Goal: Register for event/course

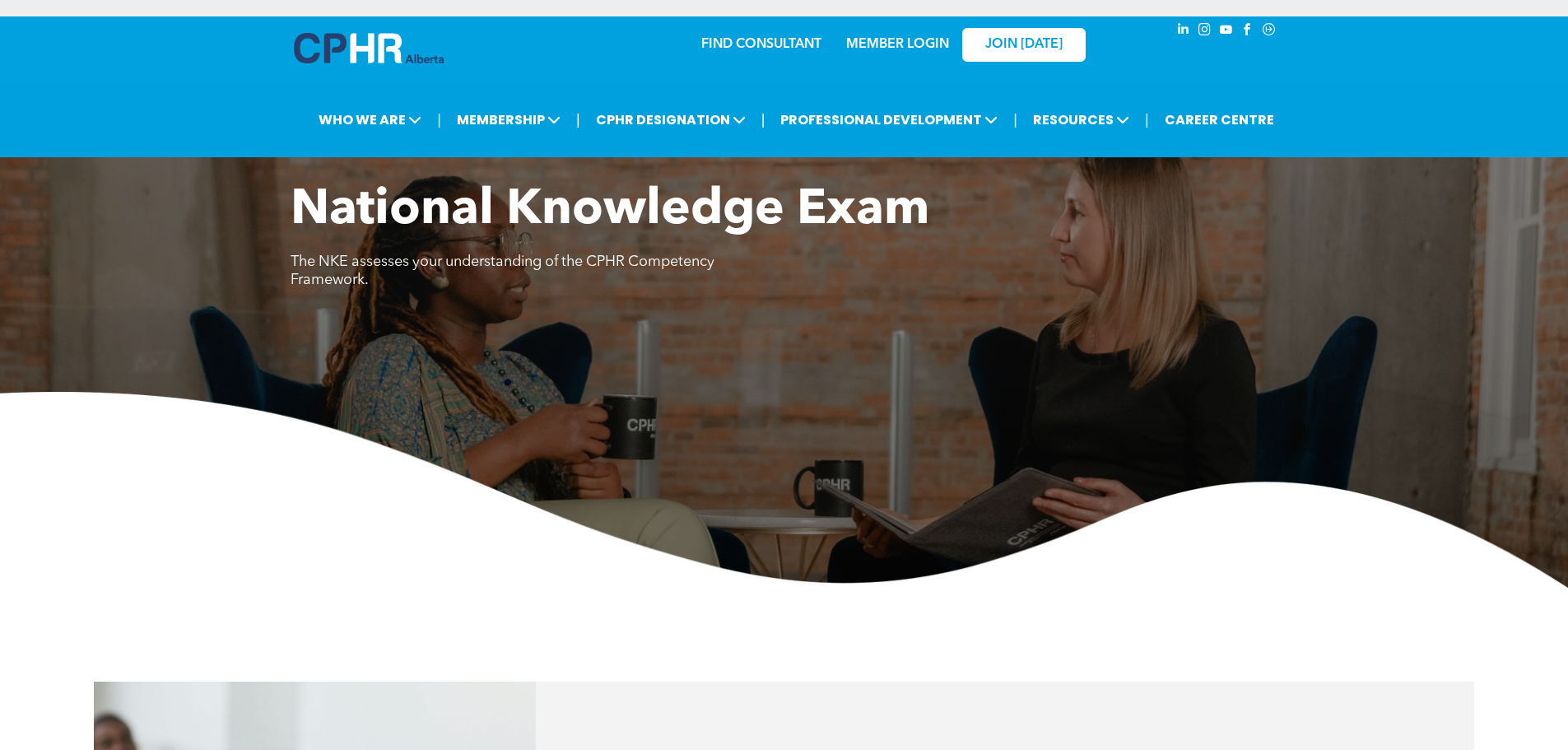
click at [905, 45] on link "MEMBER LOGIN" at bounding box center [897, 44] width 103 height 13
click at [907, 43] on link "MEMBER LOGIN" at bounding box center [897, 44] width 103 height 13
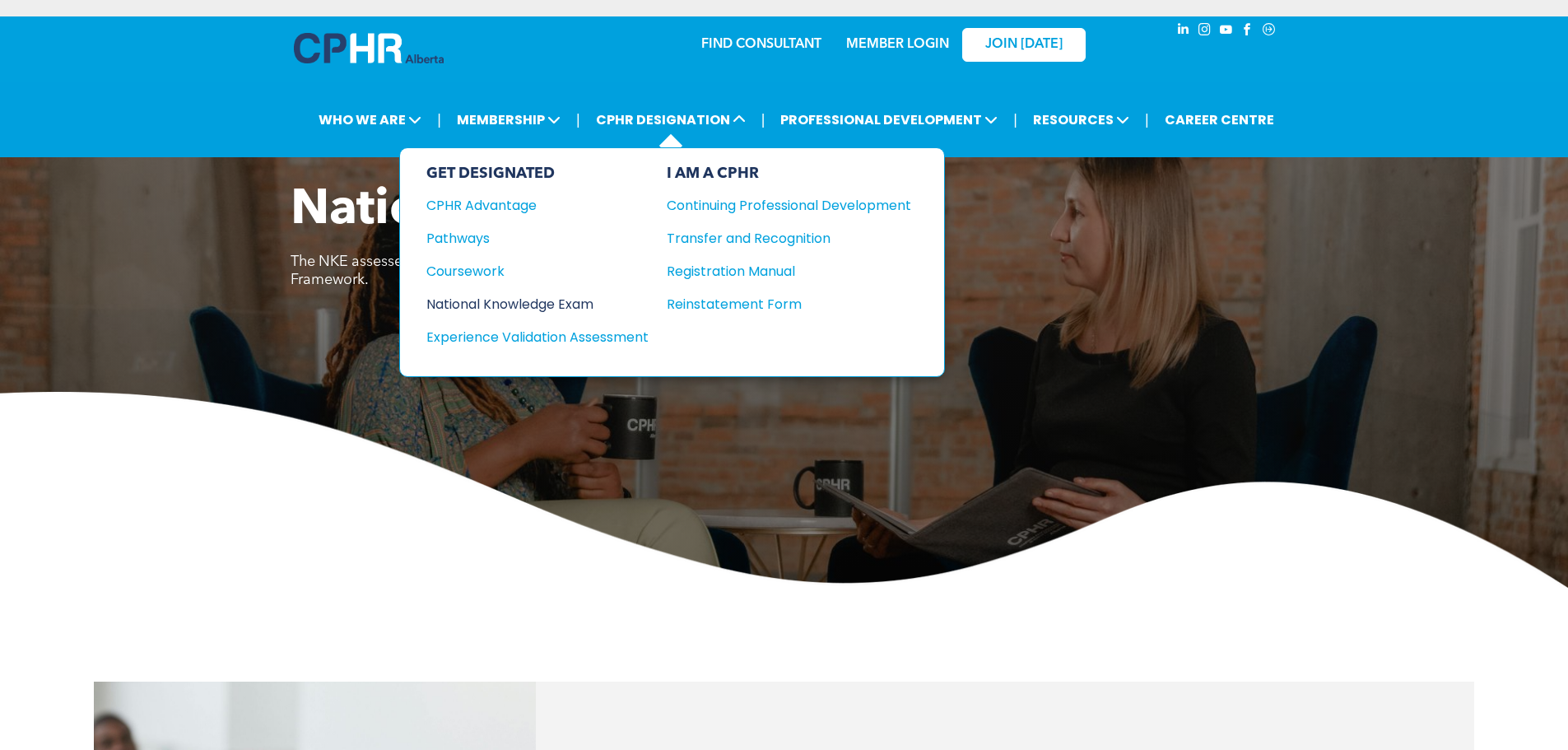
click at [596, 301] on div "National Knowledge Exam" at bounding box center [526, 304] width 200 height 21
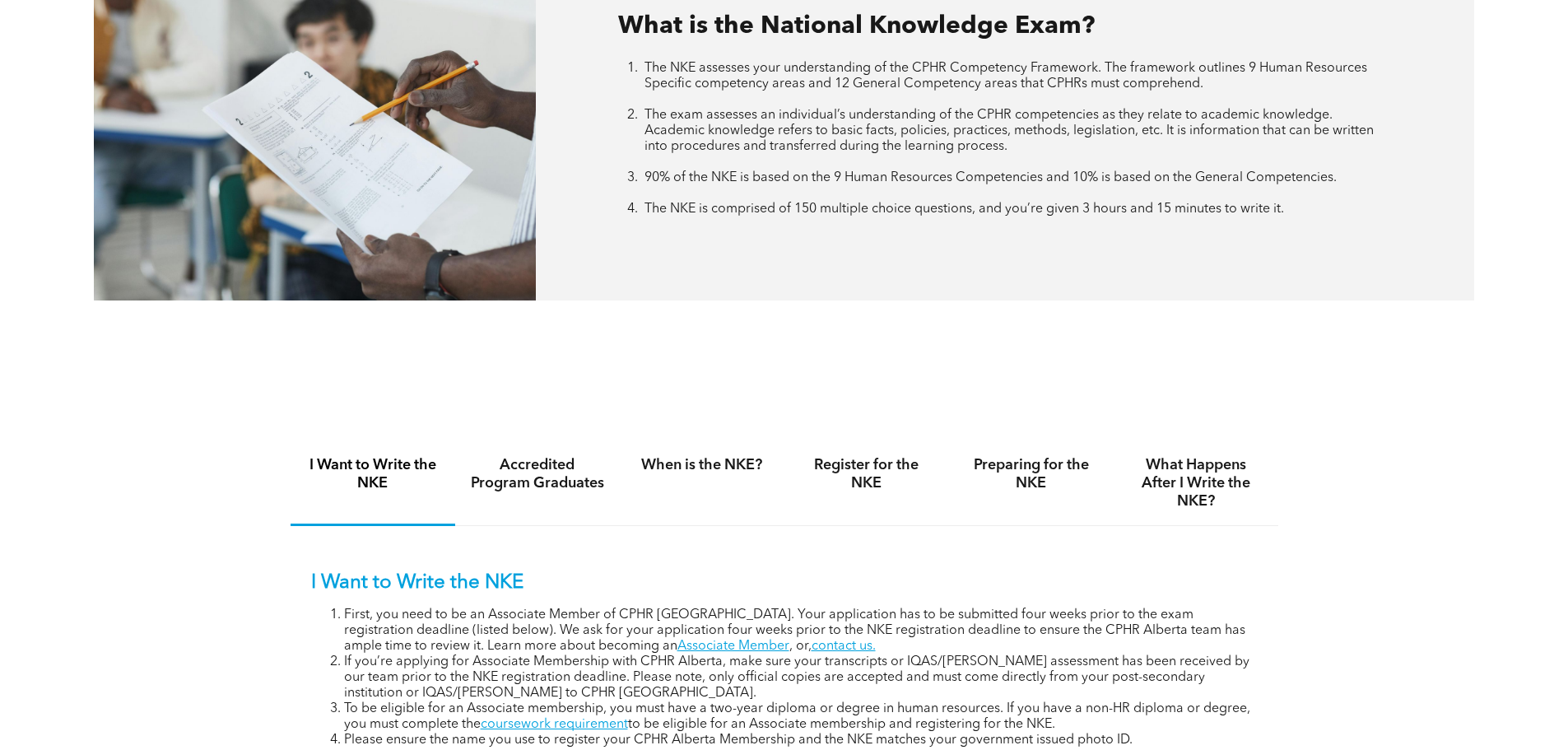
scroll to position [824, 0]
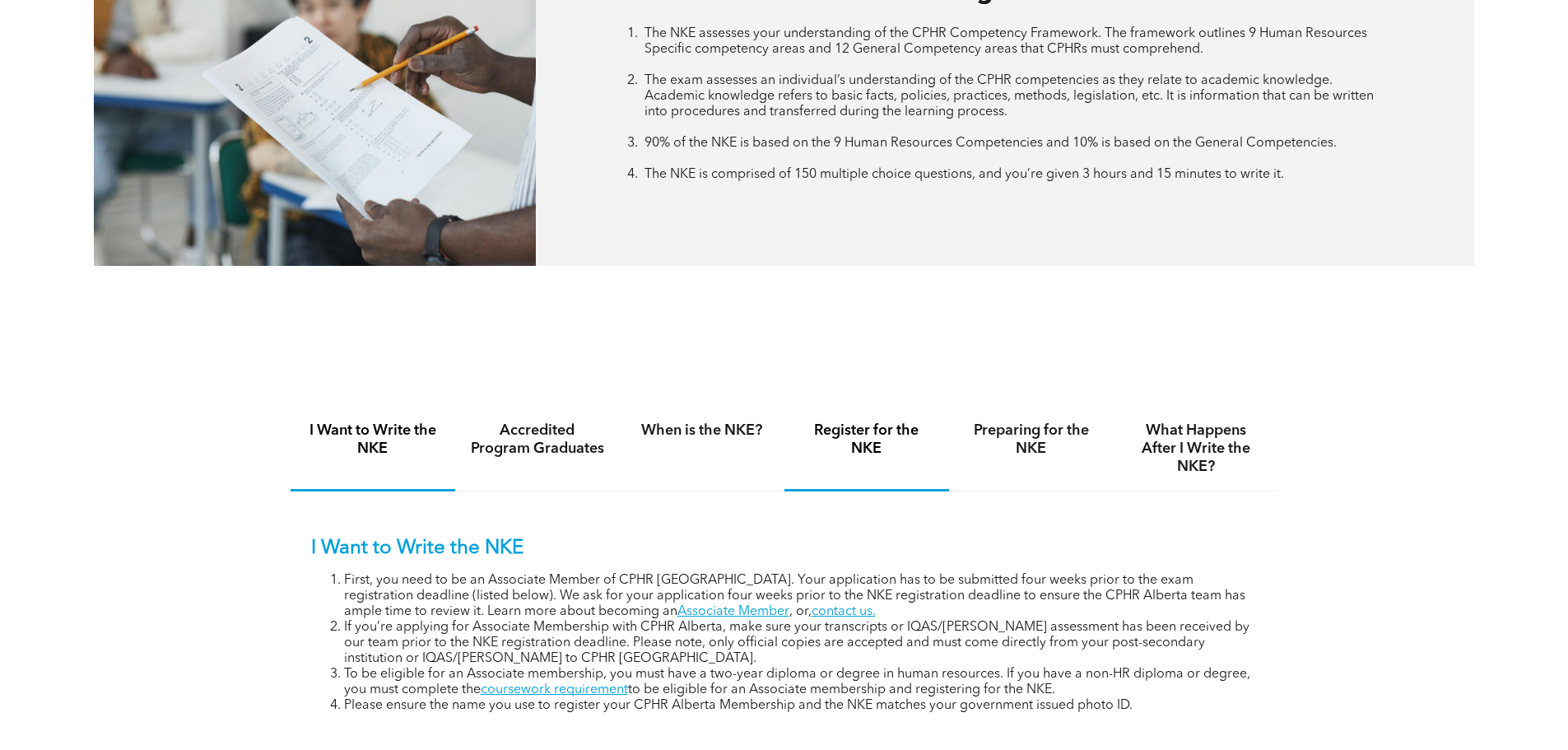
click at [844, 437] on h4 "Register for the NKE" at bounding box center [866, 440] width 135 height 36
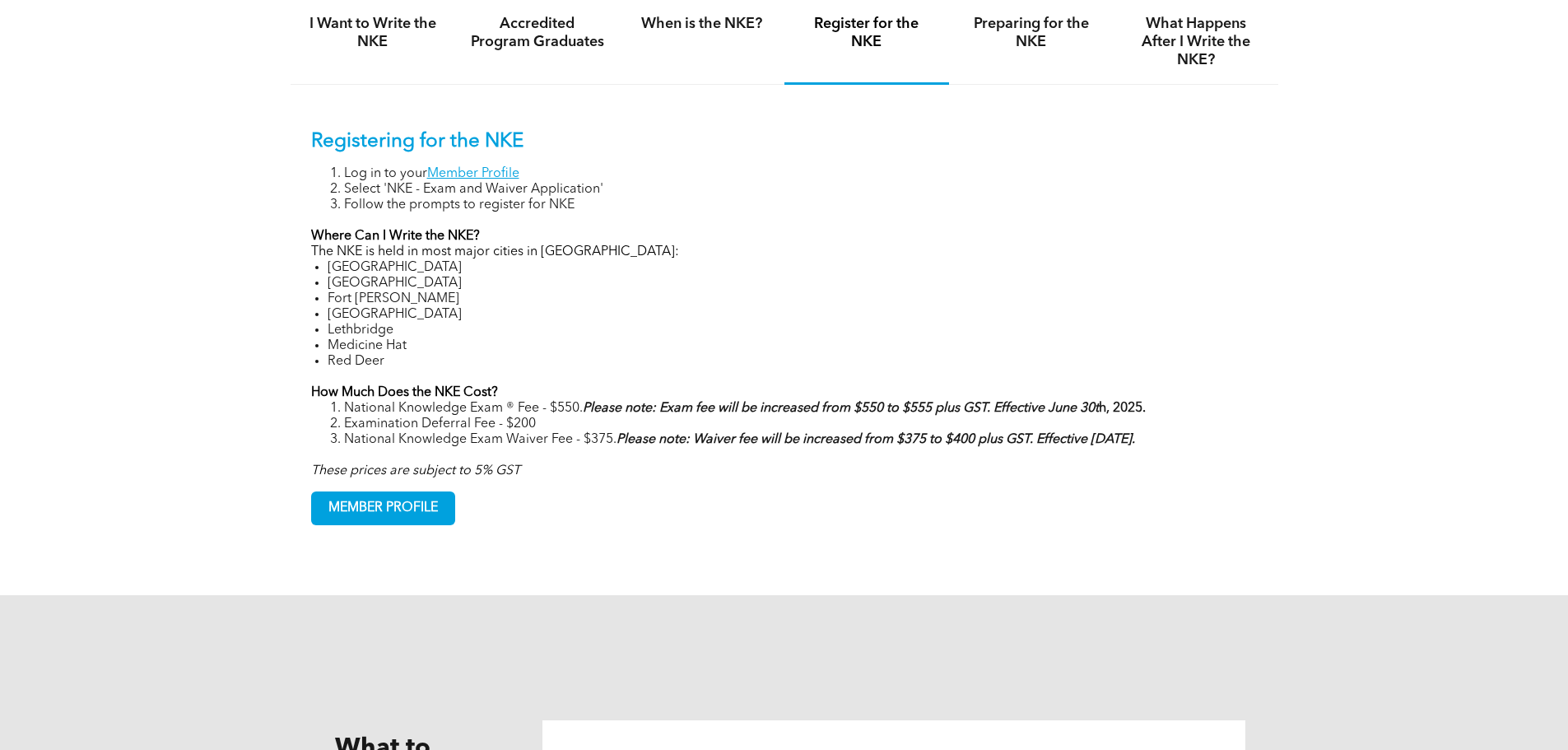
scroll to position [988, 0]
